Goal: Transaction & Acquisition: Purchase product/service

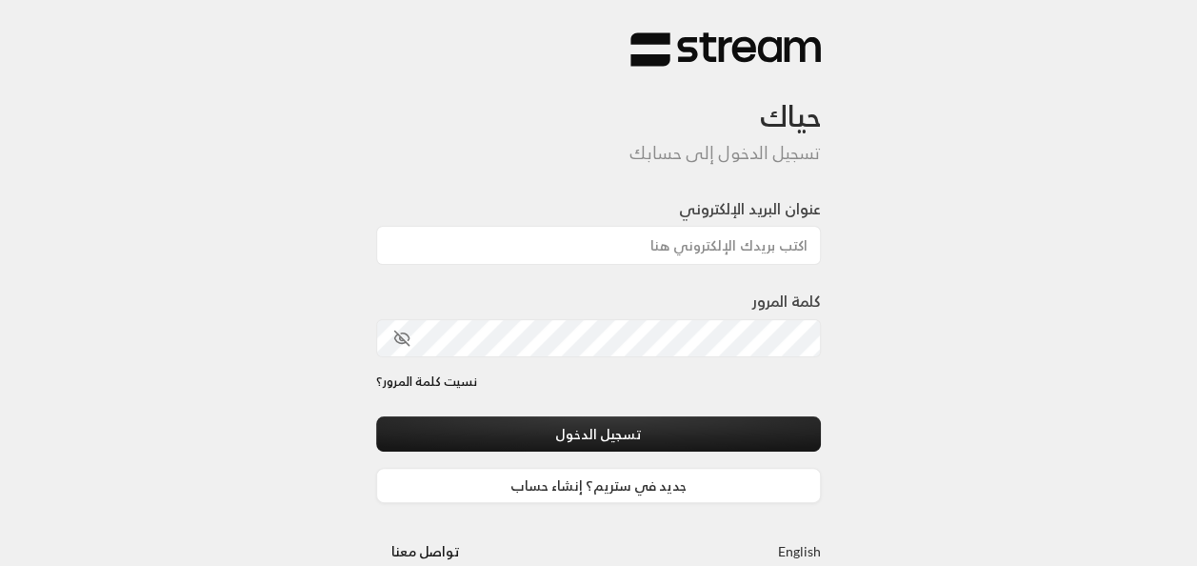
type input "[EMAIL_ADDRESS][DOMAIN_NAME]"
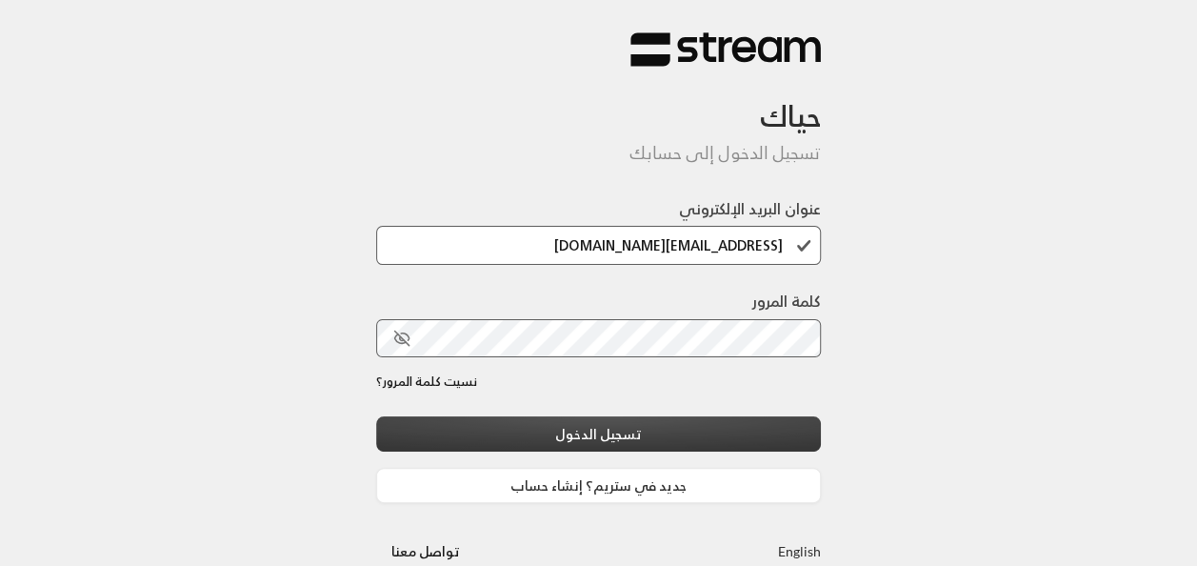
click at [699, 440] on button "تسجيل الدخول" at bounding box center [599, 433] width 446 height 35
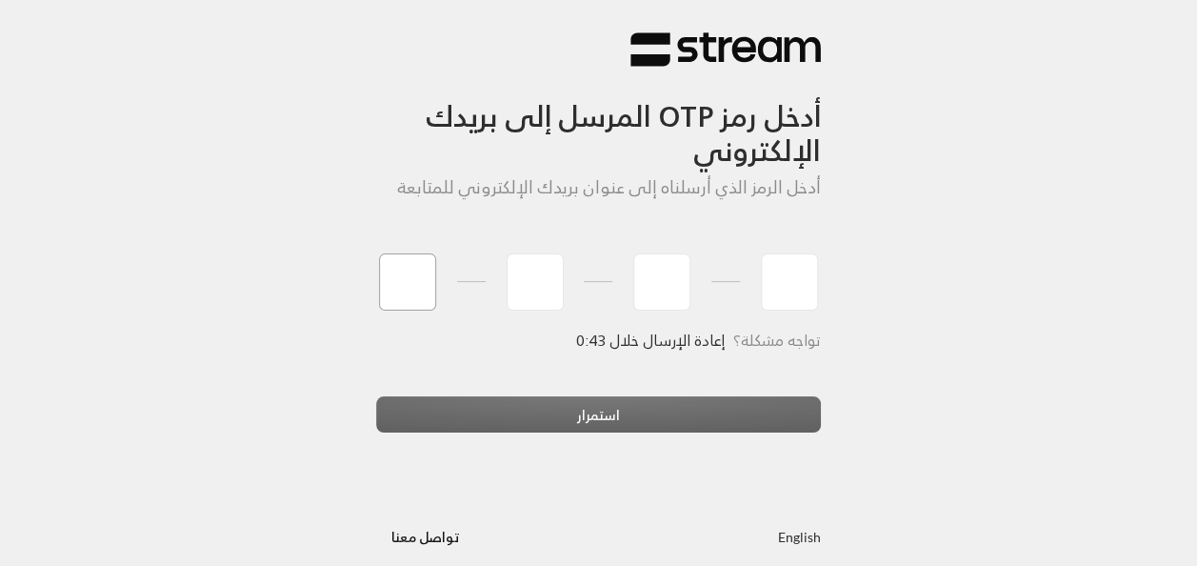
type input "4"
type input "0"
type input "9"
type input "2"
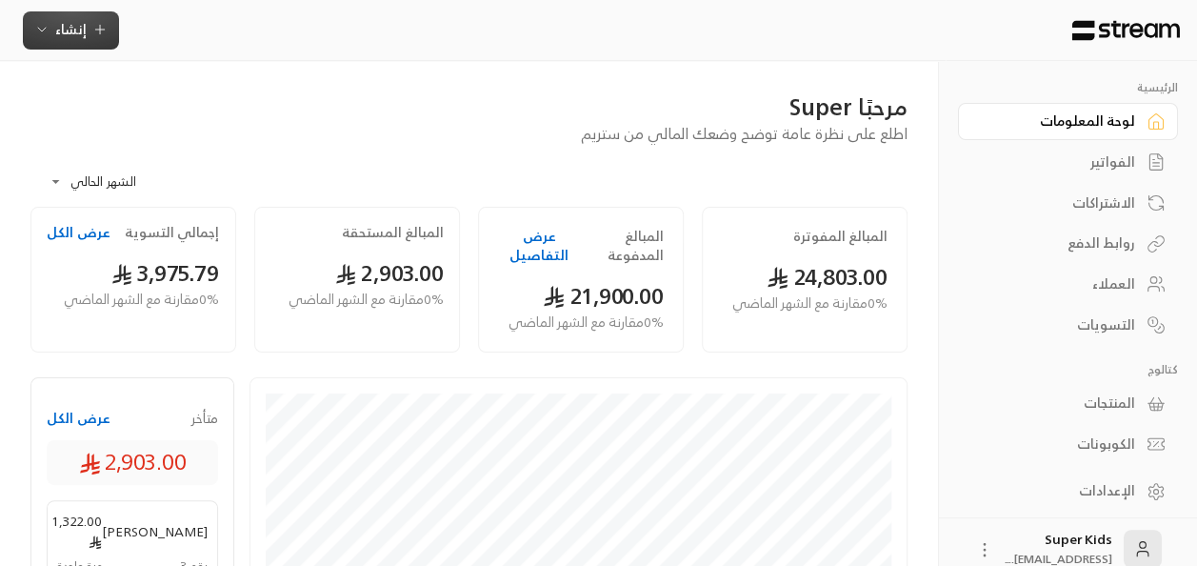
click at [81, 30] on span "إنشاء" at bounding box center [70, 29] width 31 height 24
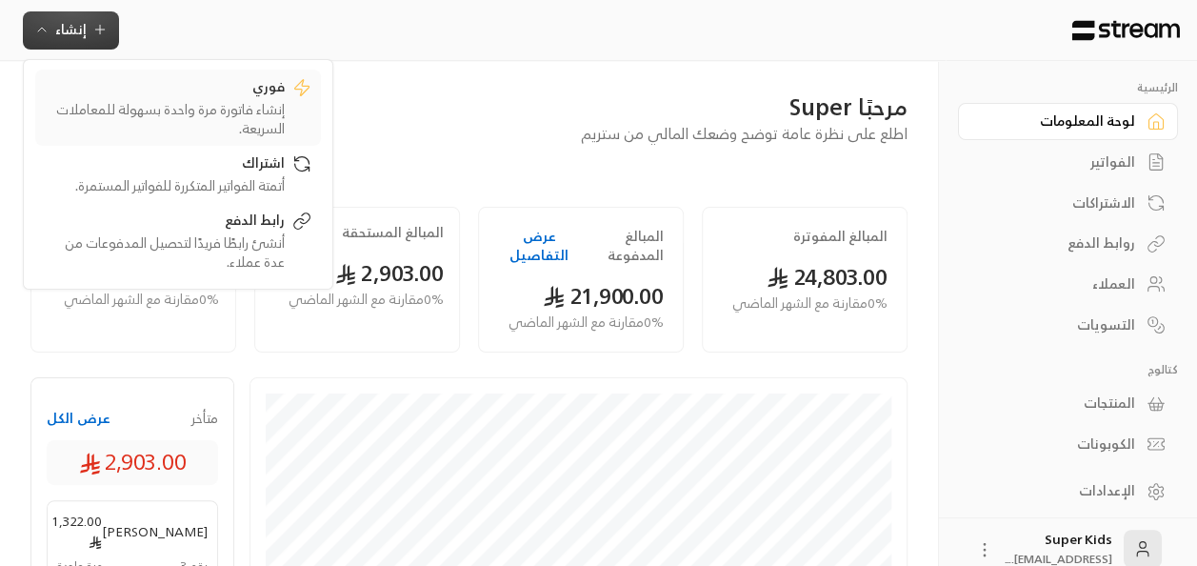
click at [251, 116] on div "إنشاء فاتورة مرة واحدة بسهولة للمعاملات السريعة." at bounding box center [165, 119] width 240 height 38
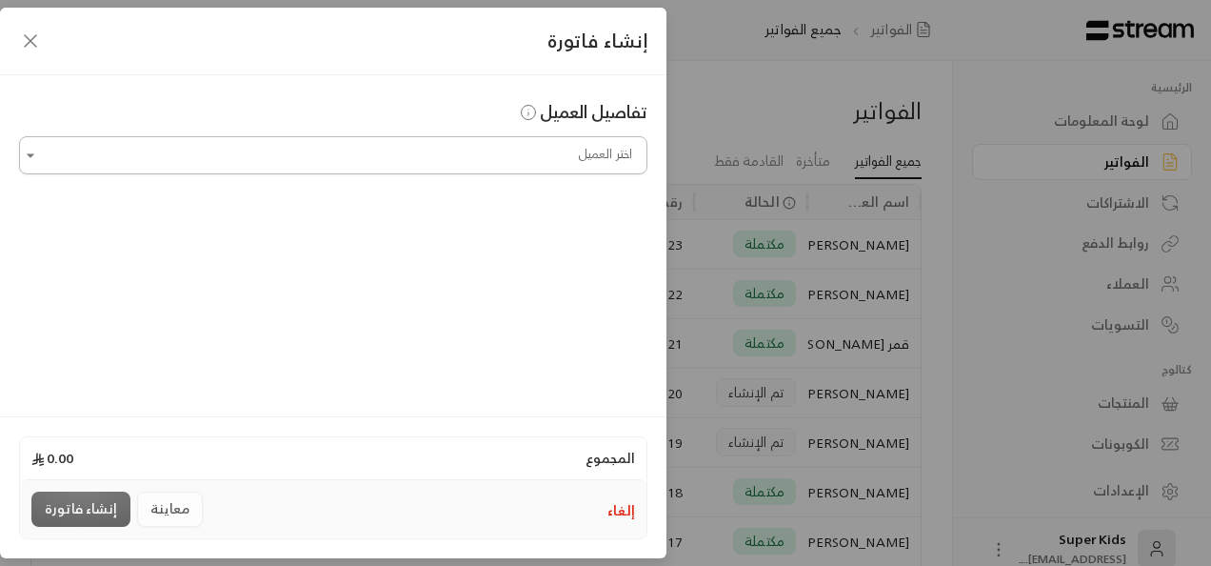
click at [542, 162] on input "اختر العميل" at bounding box center [333, 155] width 628 height 33
type input "*"
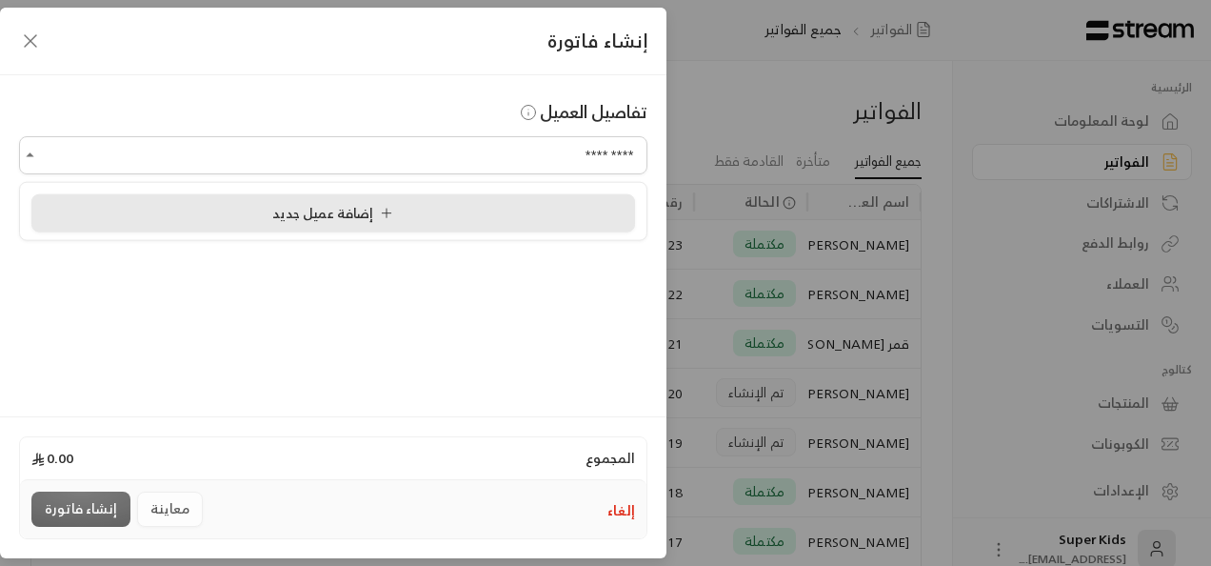
click at [284, 210] on span "إضافة عميل جديد" at bounding box center [336, 212] width 129 height 24
type input "**********"
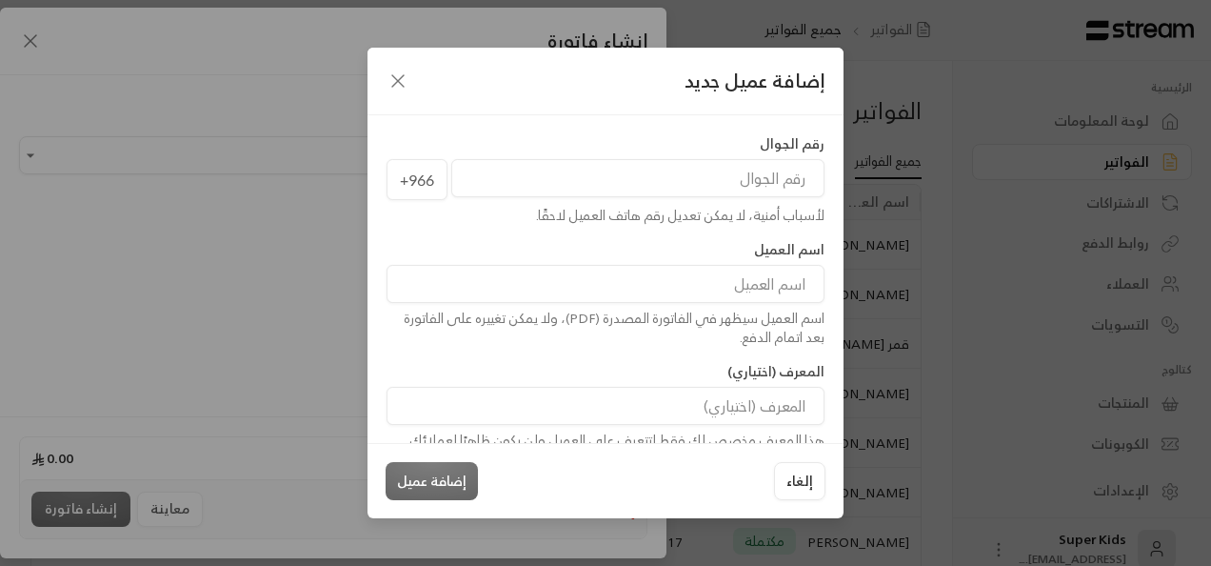
click at [616, 187] on input "tel" at bounding box center [637, 178] width 373 height 38
type input "551823091"
click at [675, 276] on input at bounding box center [606, 284] width 438 height 38
type input "[PERSON_NAME]"
click at [405, 482] on button "إضافة عميل" at bounding box center [432, 481] width 92 height 38
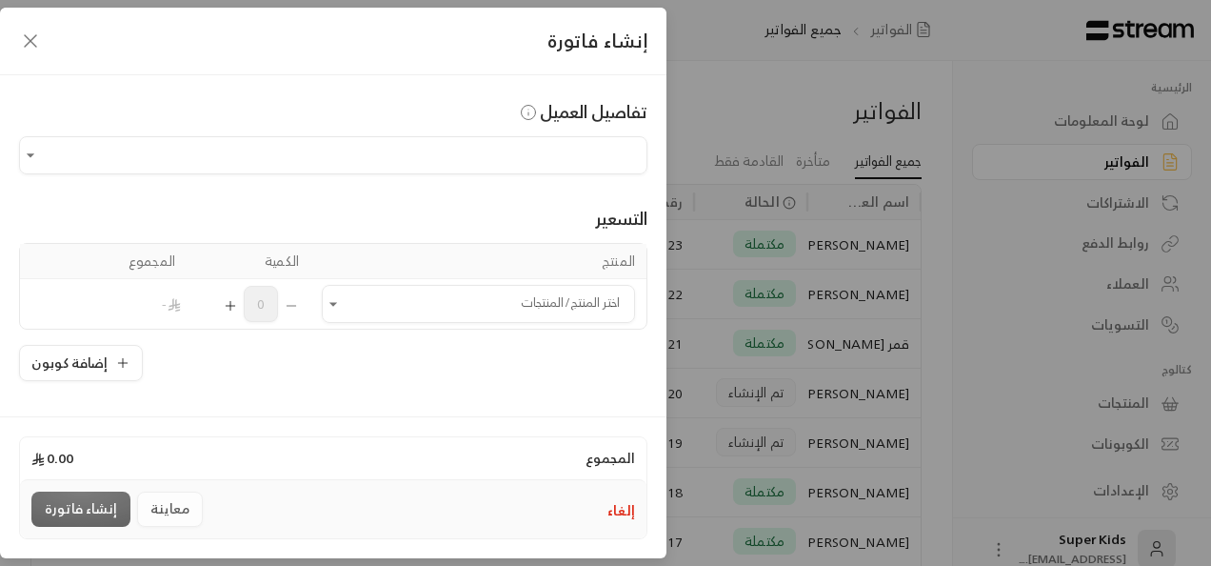
type input "**********"
click at [359, 305] on input "اختر العميل" at bounding box center [478, 304] width 313 height 33
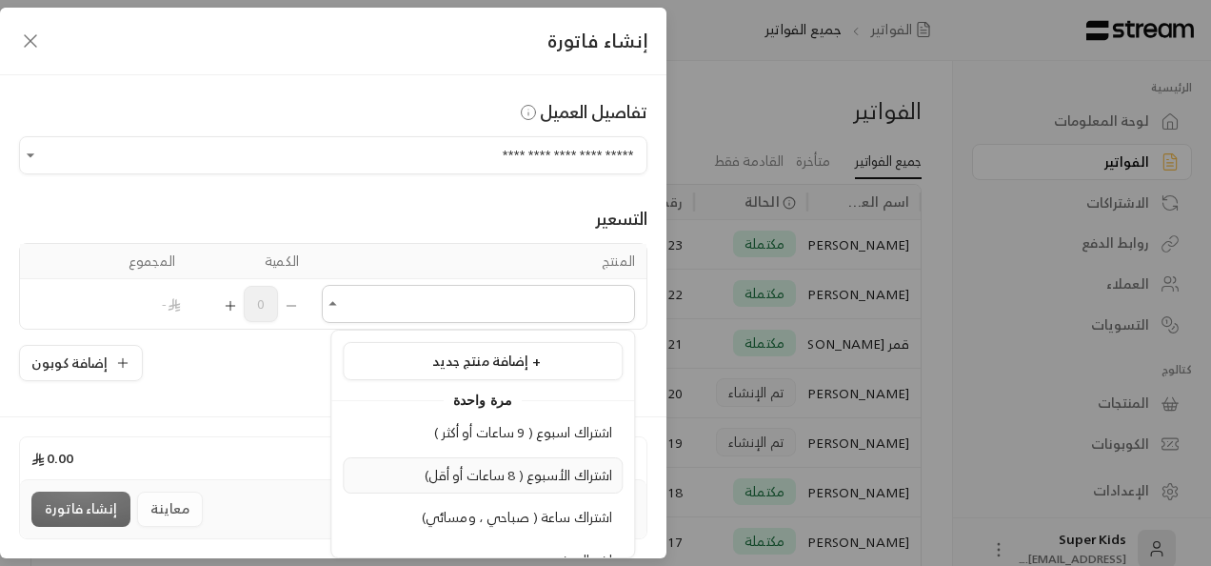
click at [468, 474] on span "اشتراك الأسبوع ( 8 ساعات أو أقل)" at bounding box center [519, 475] width 189 height 24
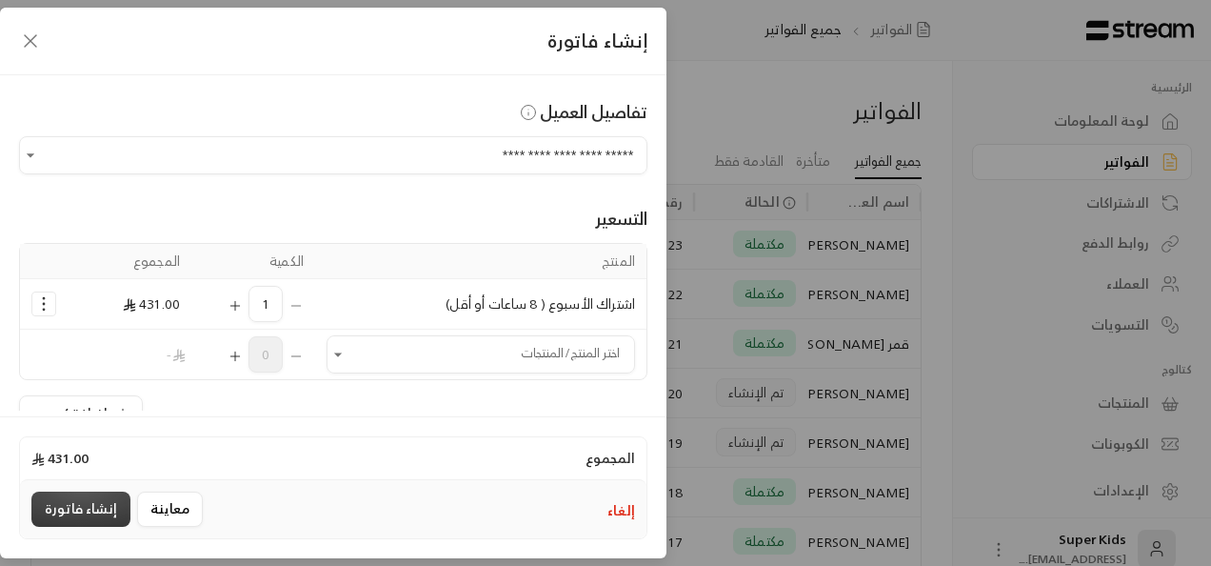
click at [91, 508] on button "إنشاء فاتورة" at bounding box center [80, 508] width 99 height 35
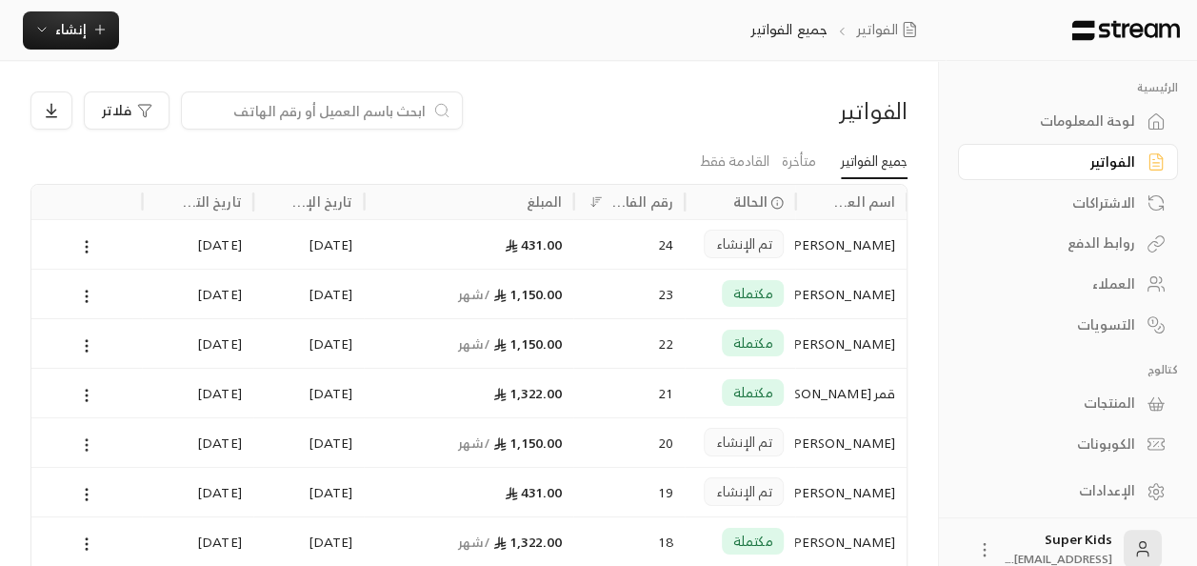
click at [86, 444] on circle at bounding box center [87, 445] width 2 height 2
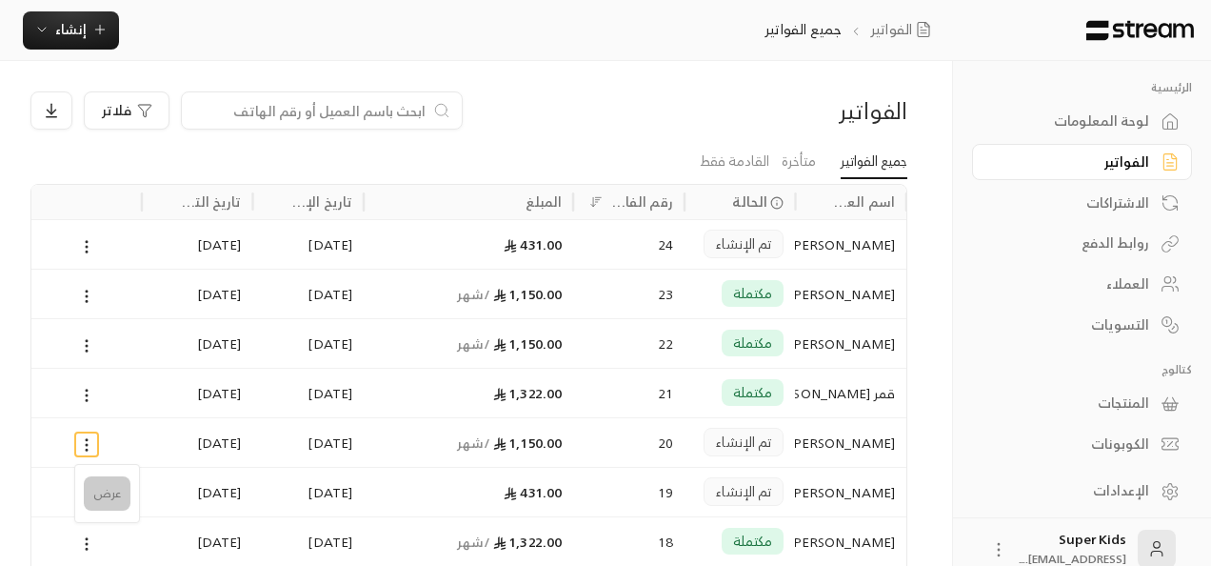
click at [105, 493] on li "عرض" at bounding box center [107, 493] width 47 height 34
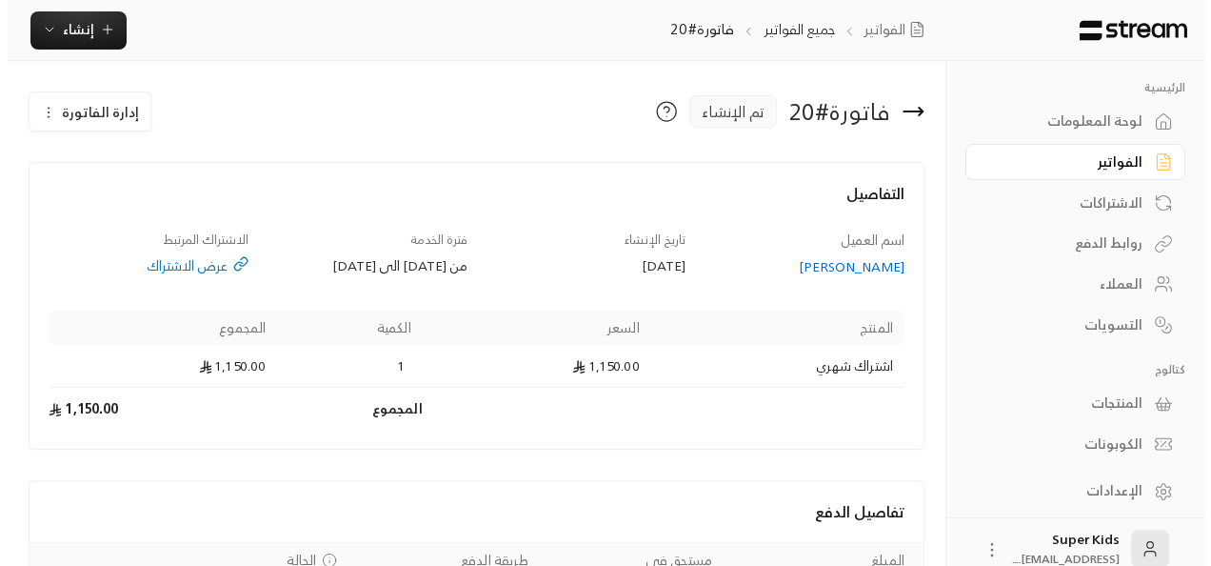
scroll to position [155, 0]
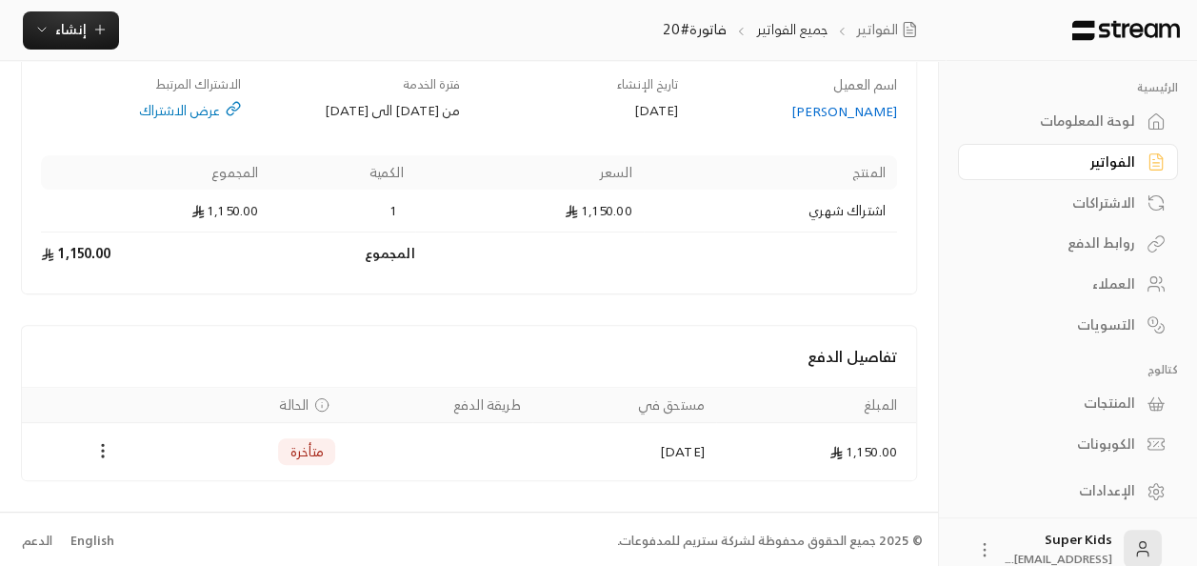
click at [110, 445] on icon "Payments" at bounding box center [102, 450] width 19 height 19
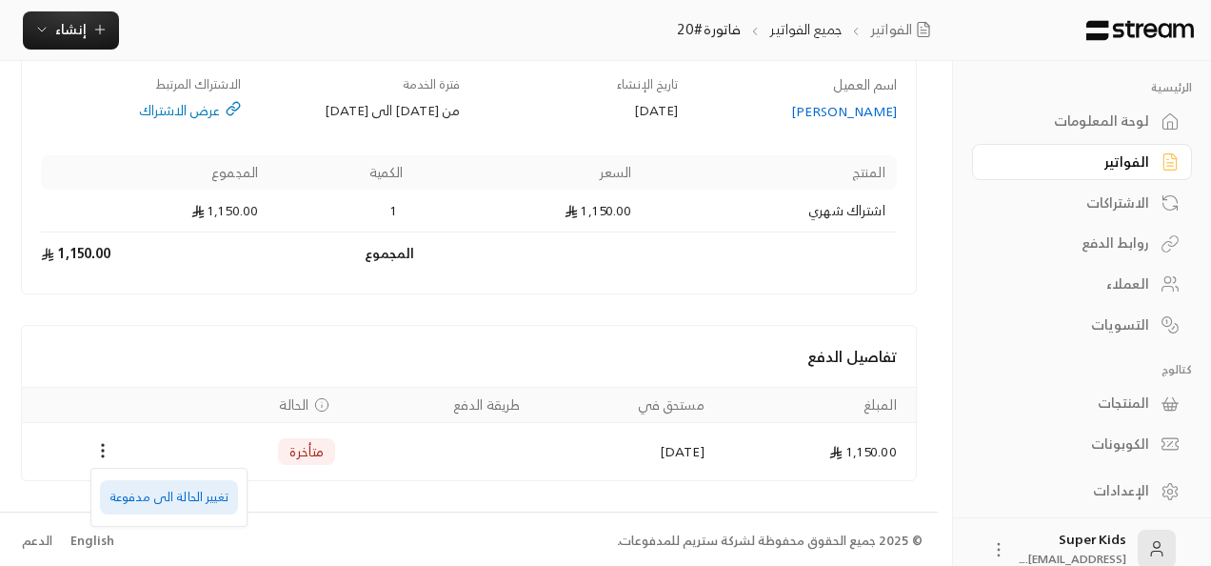
click at [194, 503] on li "تغيير الحالة الى مدفوعة" at bounding box center [169, 497] width 138 height 34
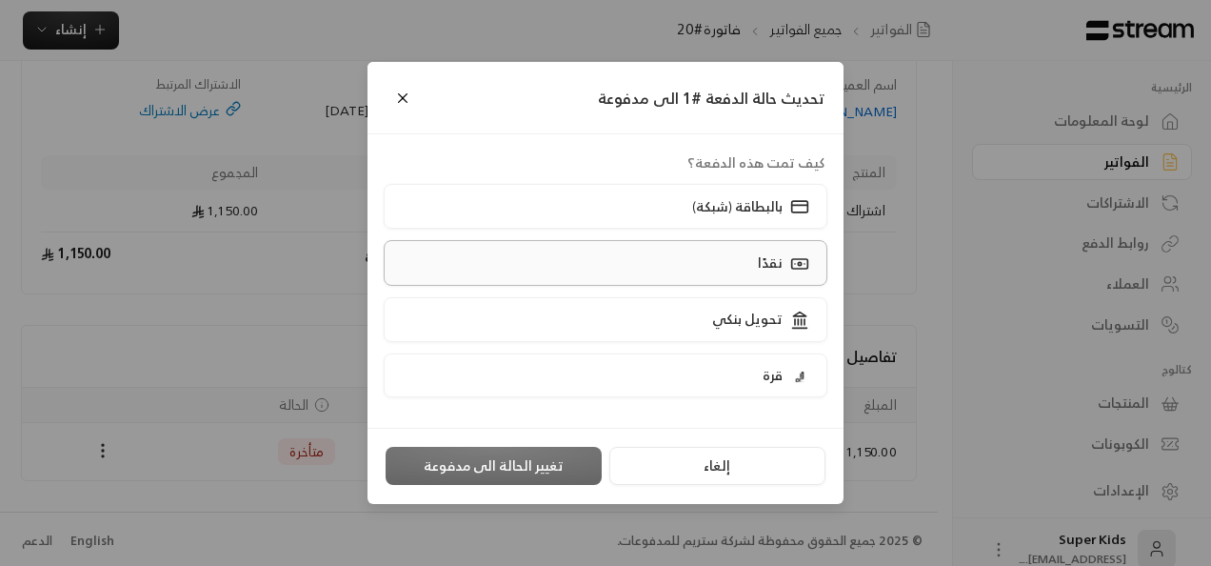
click at [764, 267] on p "نقدًا" at bounding box center [770, 262] width 25 height 19
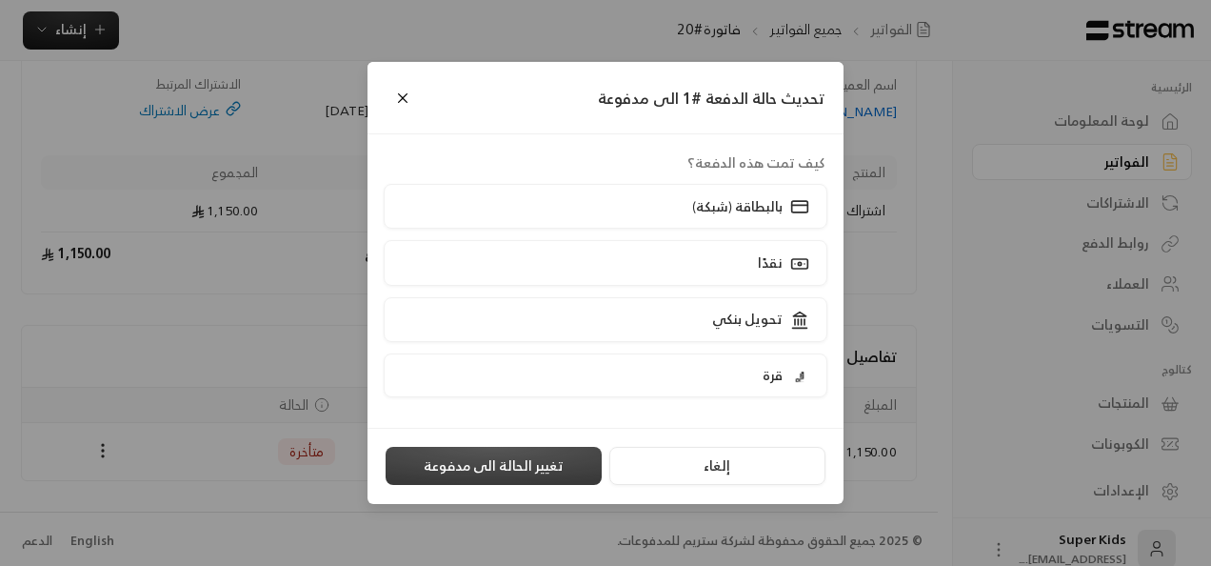
click at [518, 465] on button "تغيير الحالة الى مدفوعة" at bounding box center [494, 466] width 216 height 38
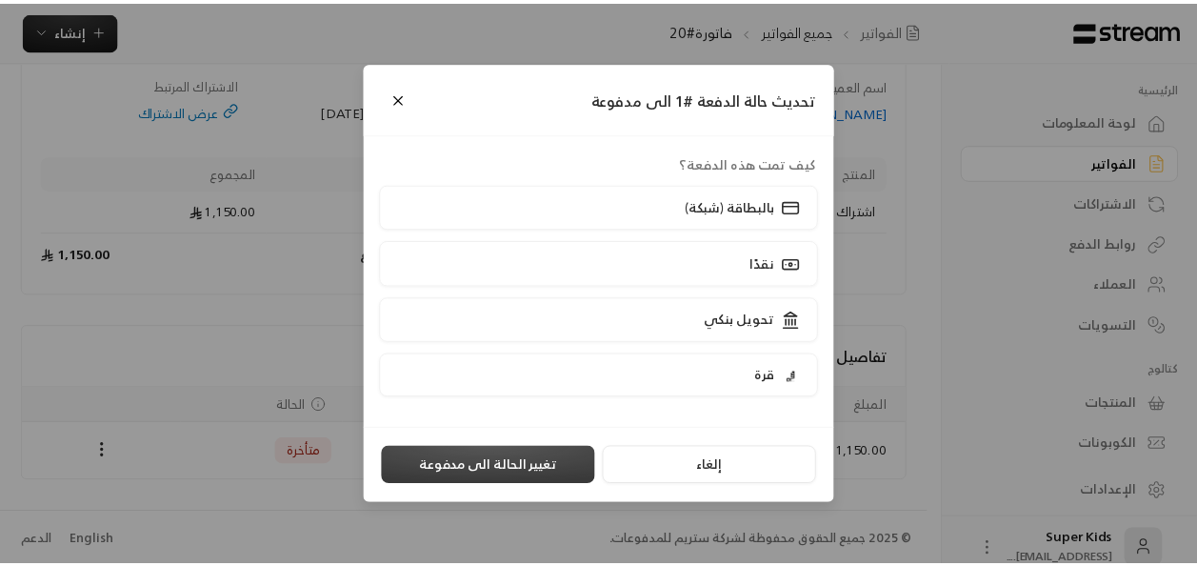
scroll to position [0, 0]
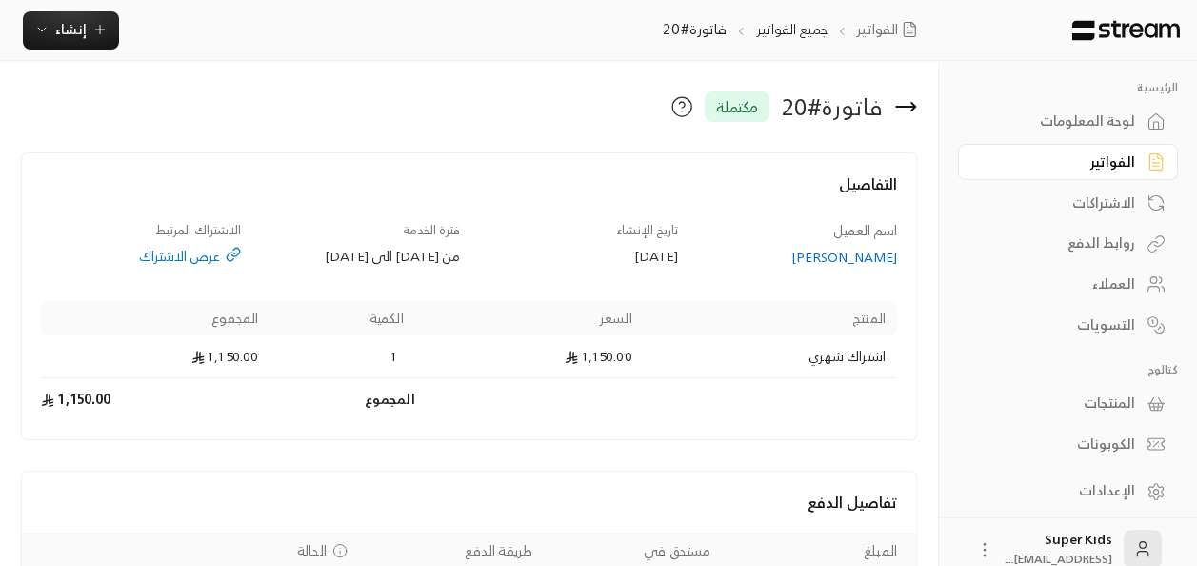
click at [1110, 124] on div "لوحة المعلومات" at bounding box center [1058, 120] width 153 height 19
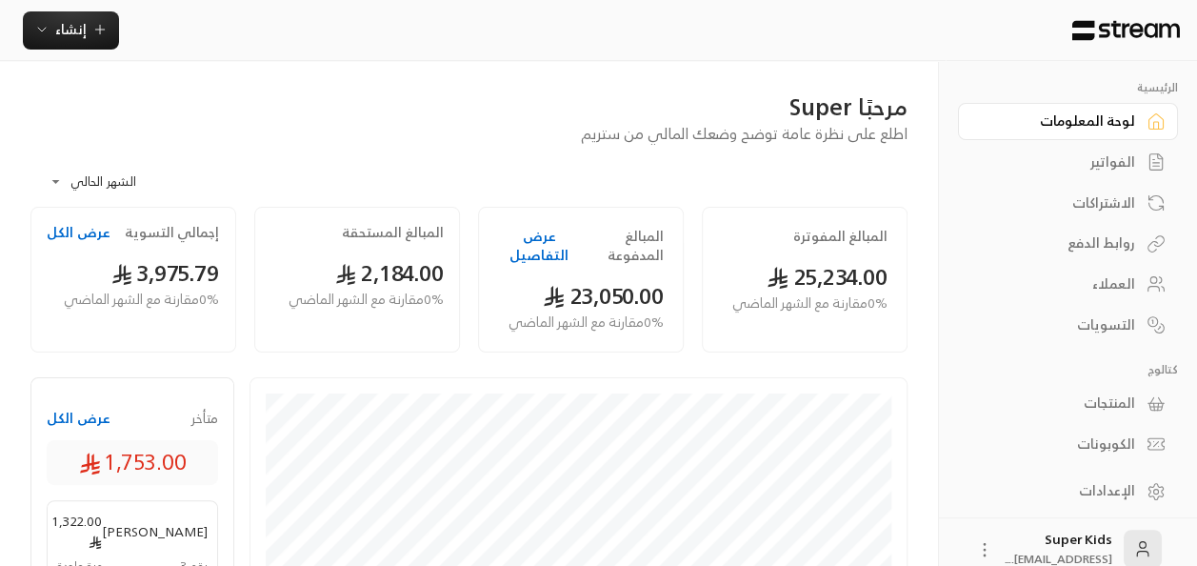
click at [1107, 199] on div "الاشتراكات" at bounding box center [1058, 202] width 153 height 19
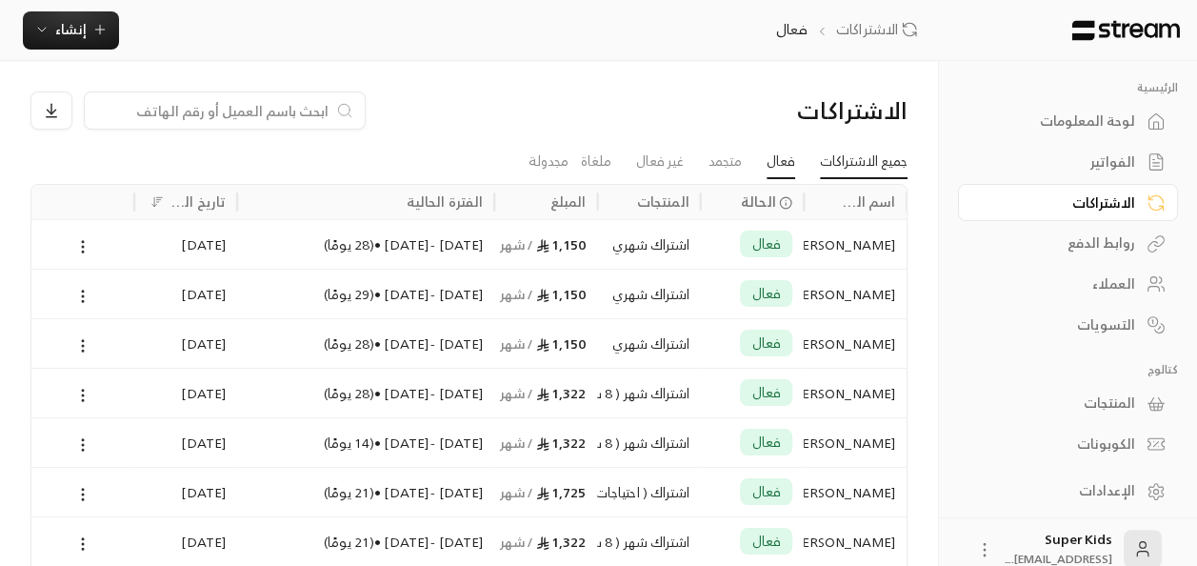
click at [868, 165] on link "جميع الاشتراكات" at bounding box center [864, 162] width 88 height 34
click at [668, 159] on link "غير فعال" at bounding box center [660, 162] width 48 height 34
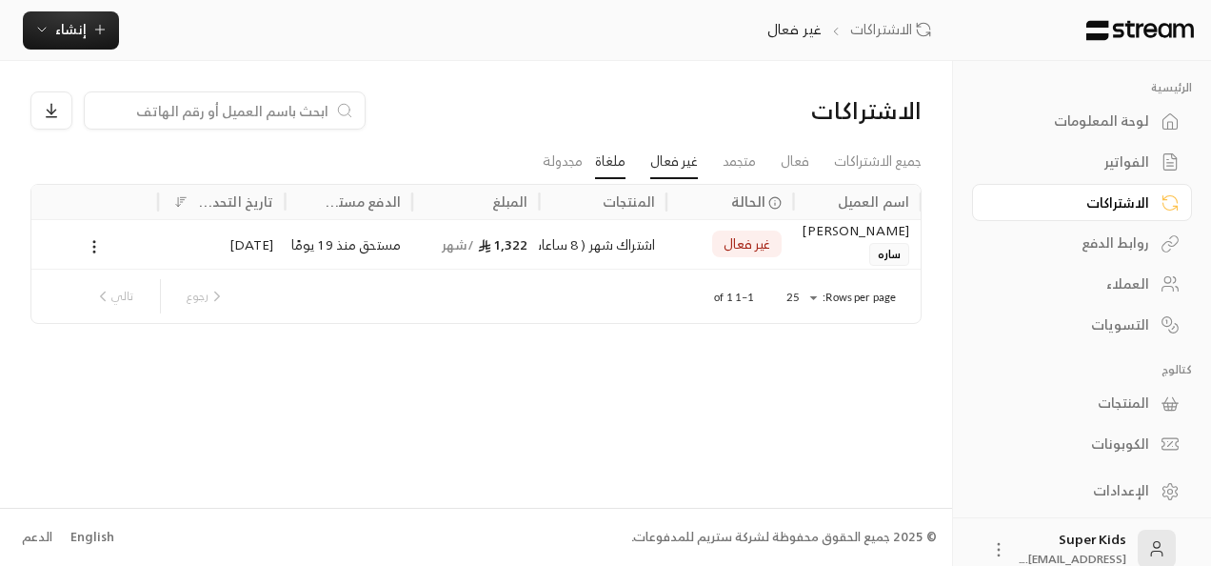
click at [611, 161] on link "ملغاة" at bounding box center [610, 162] width 30 height 34
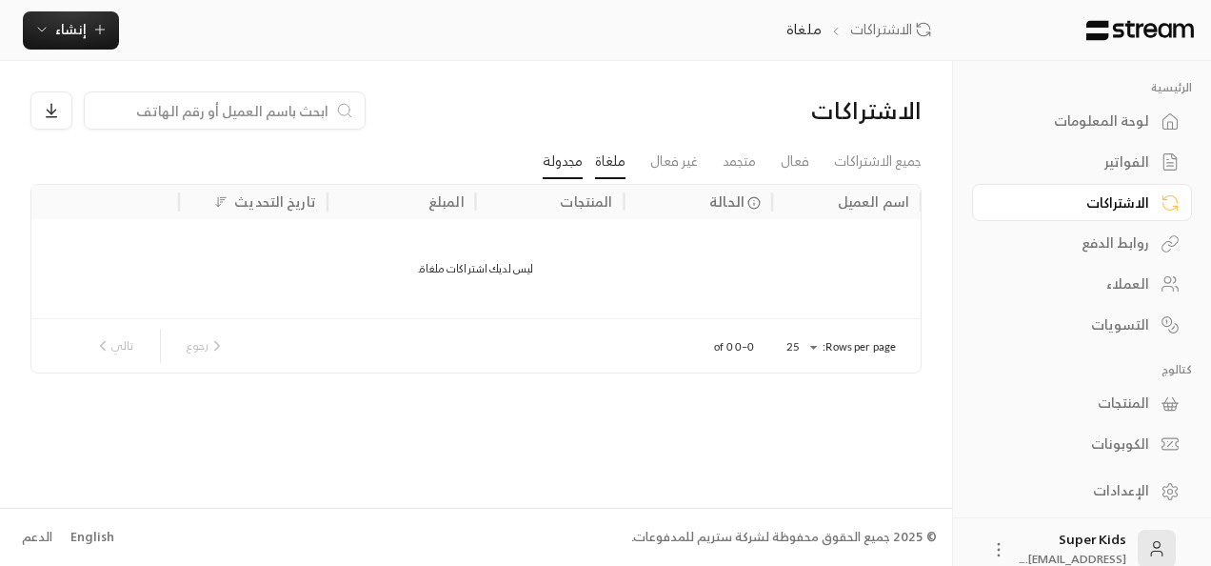
click at [573, 161] on link "مجدولة" at bounding box center [563, 162] width 40 height 34
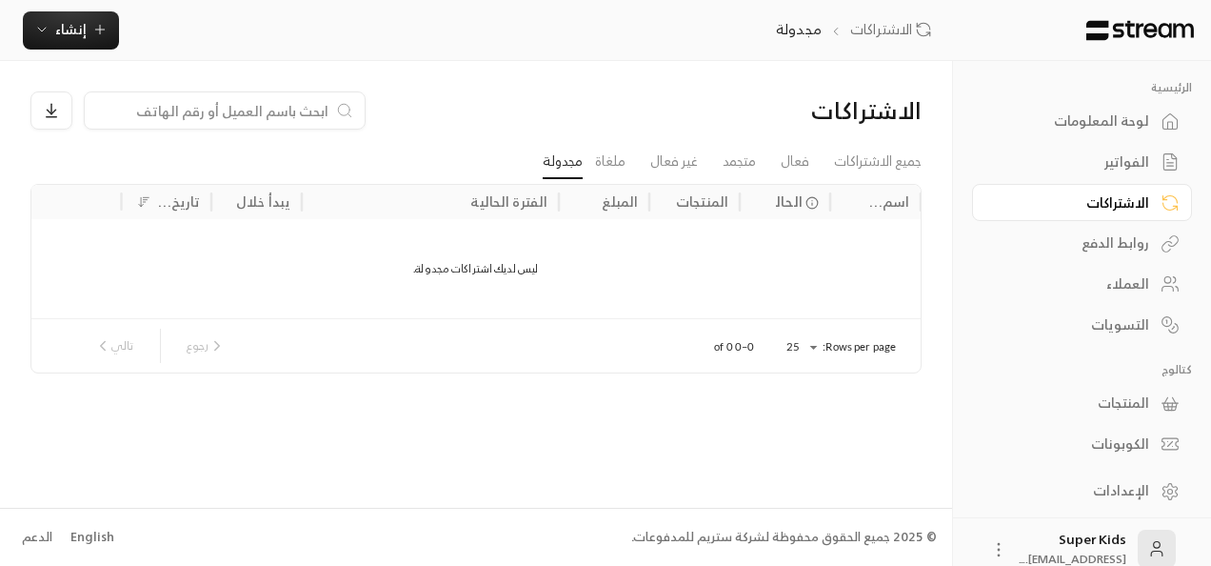
click at [756, 161] on li "متجمد" at bounding box center [739, 162] width 58 height 34
click at [743, 161] on link "متجمد" at bounding box center [739, 162] width 33 height 34
click at [793, 161] on link "فعال" at bounding box center [795, 162] width 29 height 34
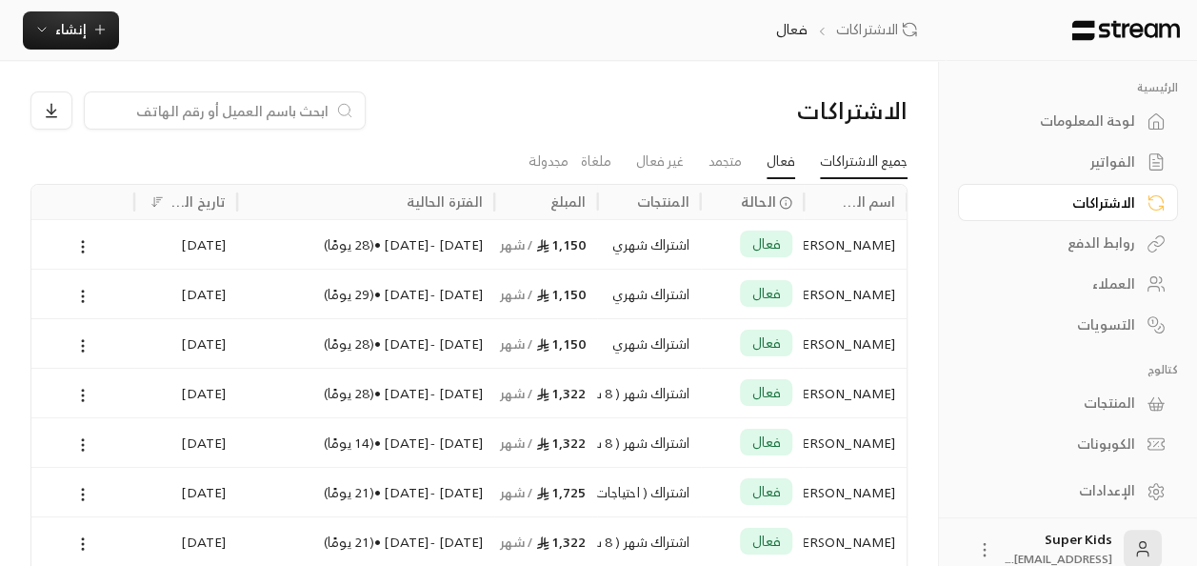
click at [887, 160] on link "جميع الاشتراكات" at bounding box center [864, 162] width 88 height 34
